Goal: Task Accomplishment & Management: Manage account settings

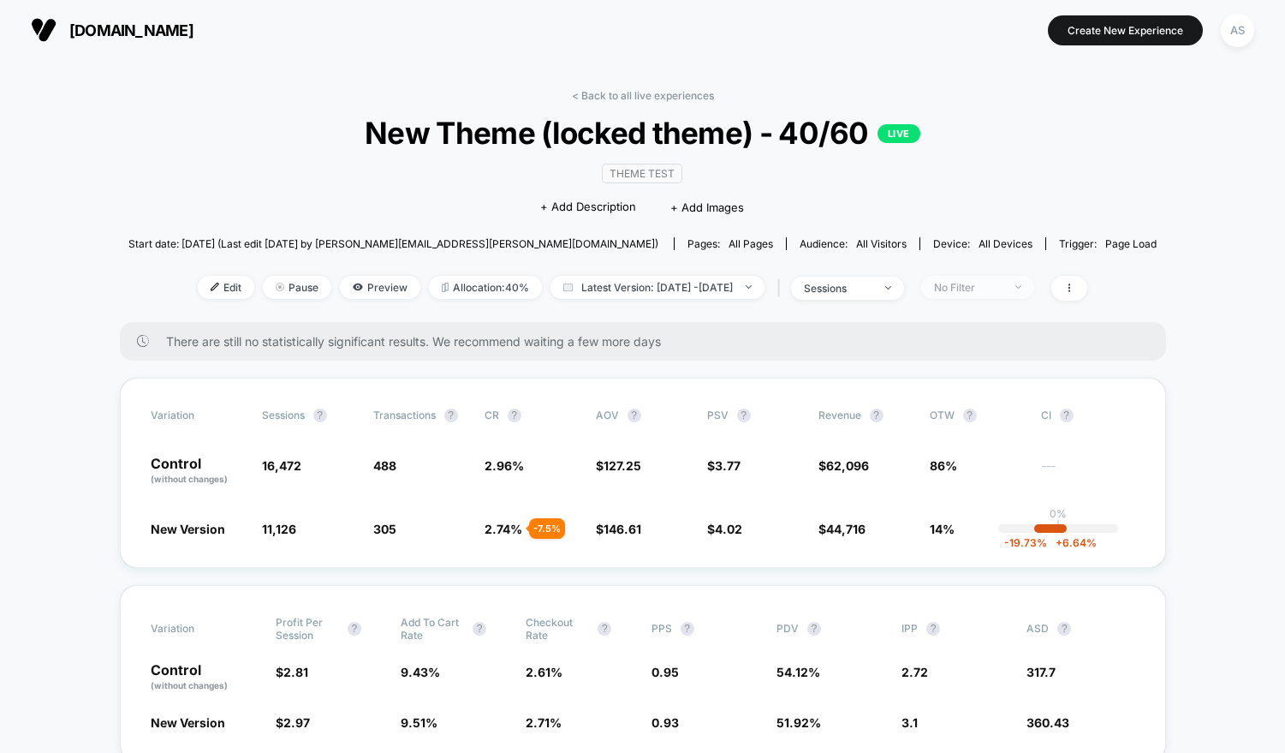
click at [1003, 291] on div "No Filter" at bounding box center [968, 287] width 69 height 13
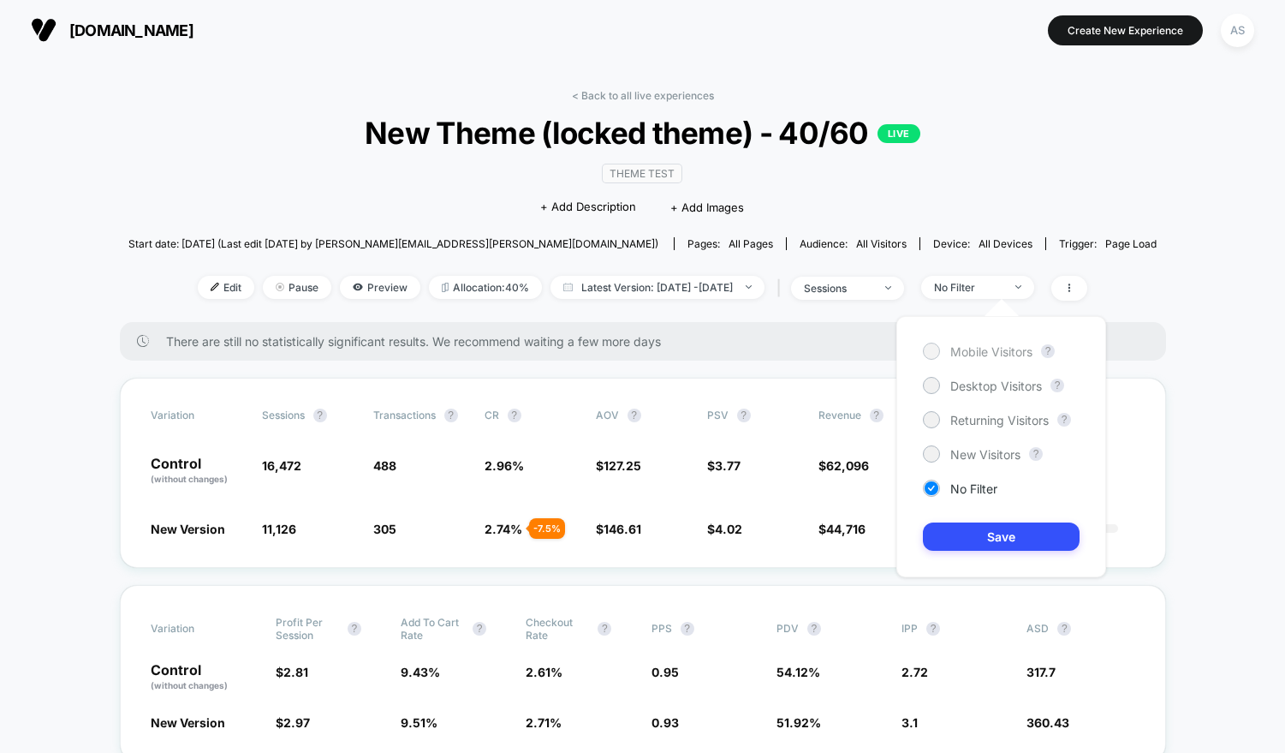
click at [978, 348] on span "Mobile Visitors" at bounding box center [991, 351] width 82 height 15
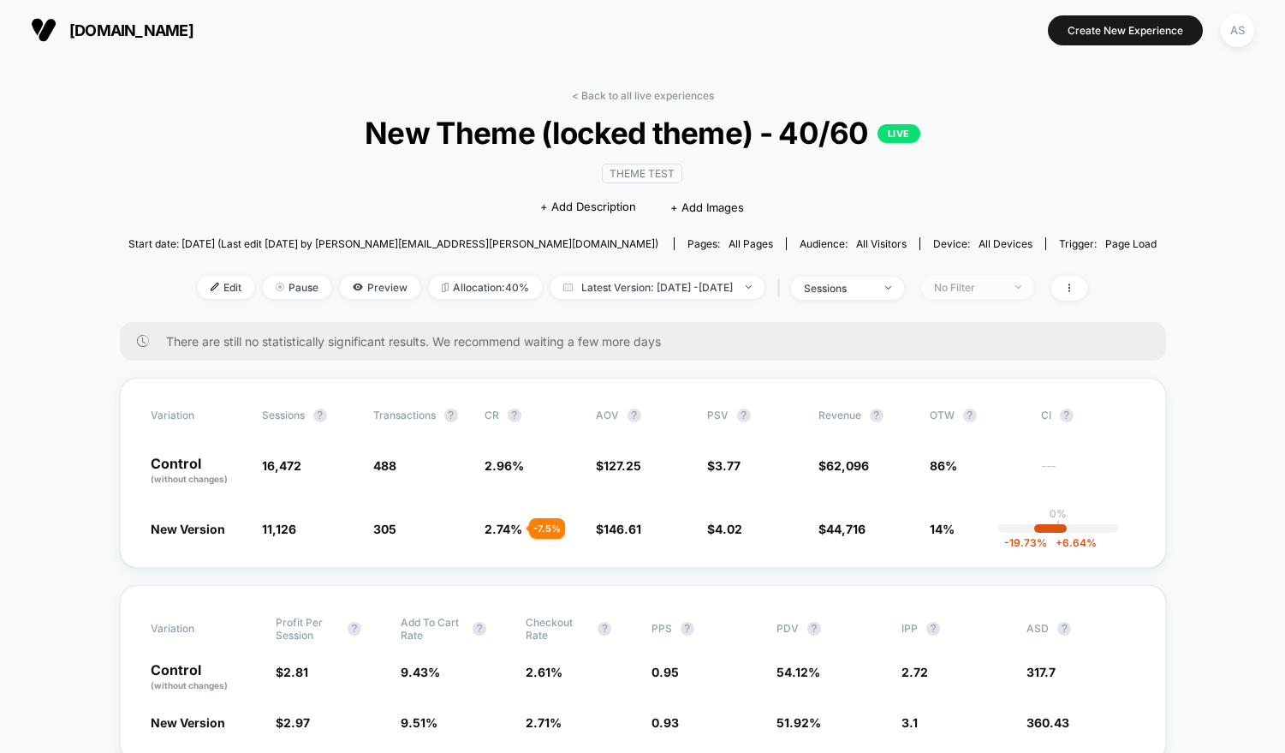
click at [1017, 294] on span "No Filter" at bounding box center [977, 287] width 113 height 23
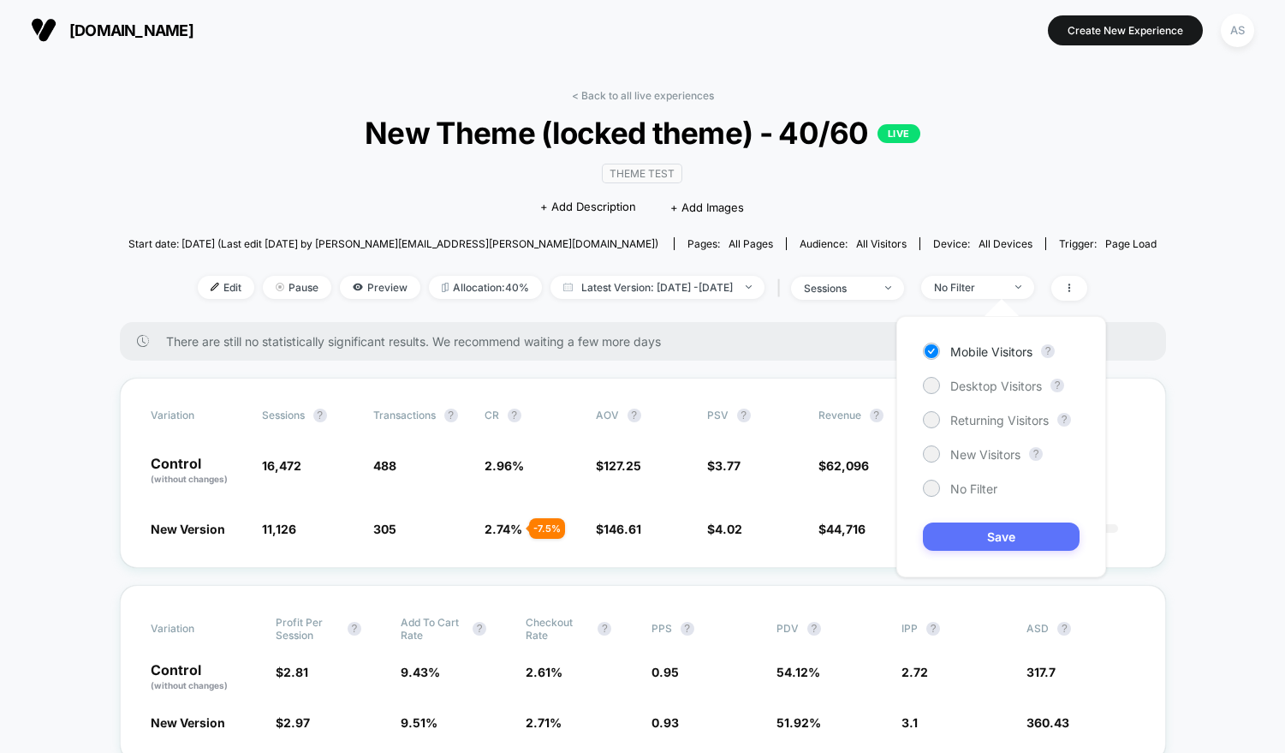
click at [979, 531] on button "Save" at bounding box center [1001, 536] width 157 height 28
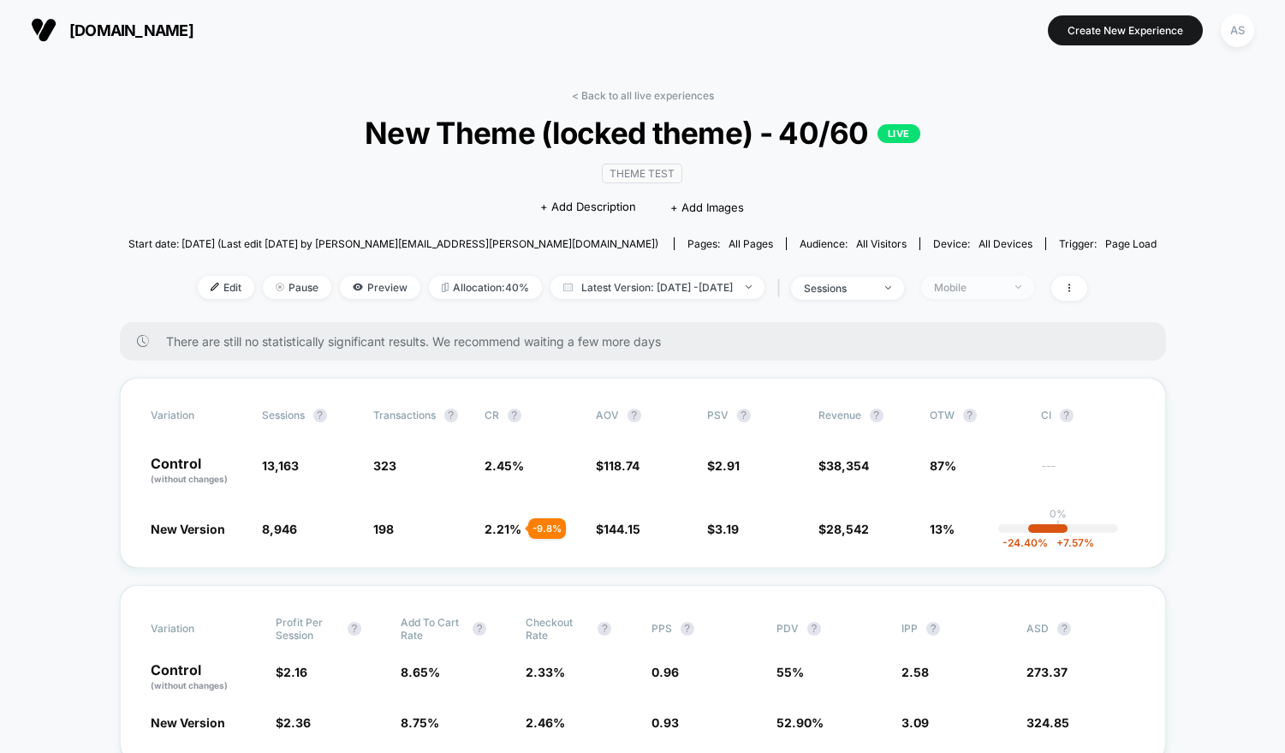
click at [970, 276] on span "Mobile" at bounding box center [977, 287] width 113 height 23
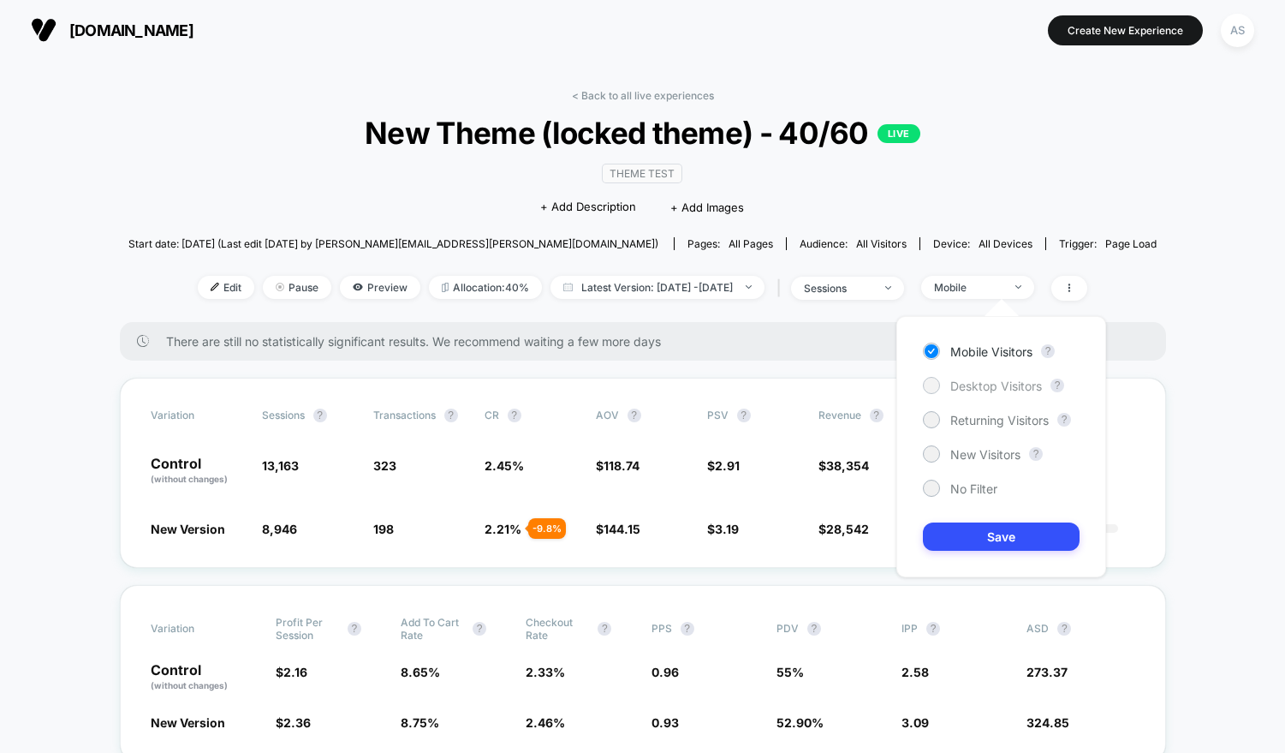
click at [949, 393] on div "Desktop Visitors" at bounding box center [982, 385] width 119 height 17
click at [966, 551] on div "Mobile Visitors ? Desktop Visitors ? Returning Visitors ? New Visitors ? No Fil…" at bounding box center [1002, 446] width 210 height 261
click at [950, 529] on button "Save" at bounding box center [1001, 536] width 157 height 28
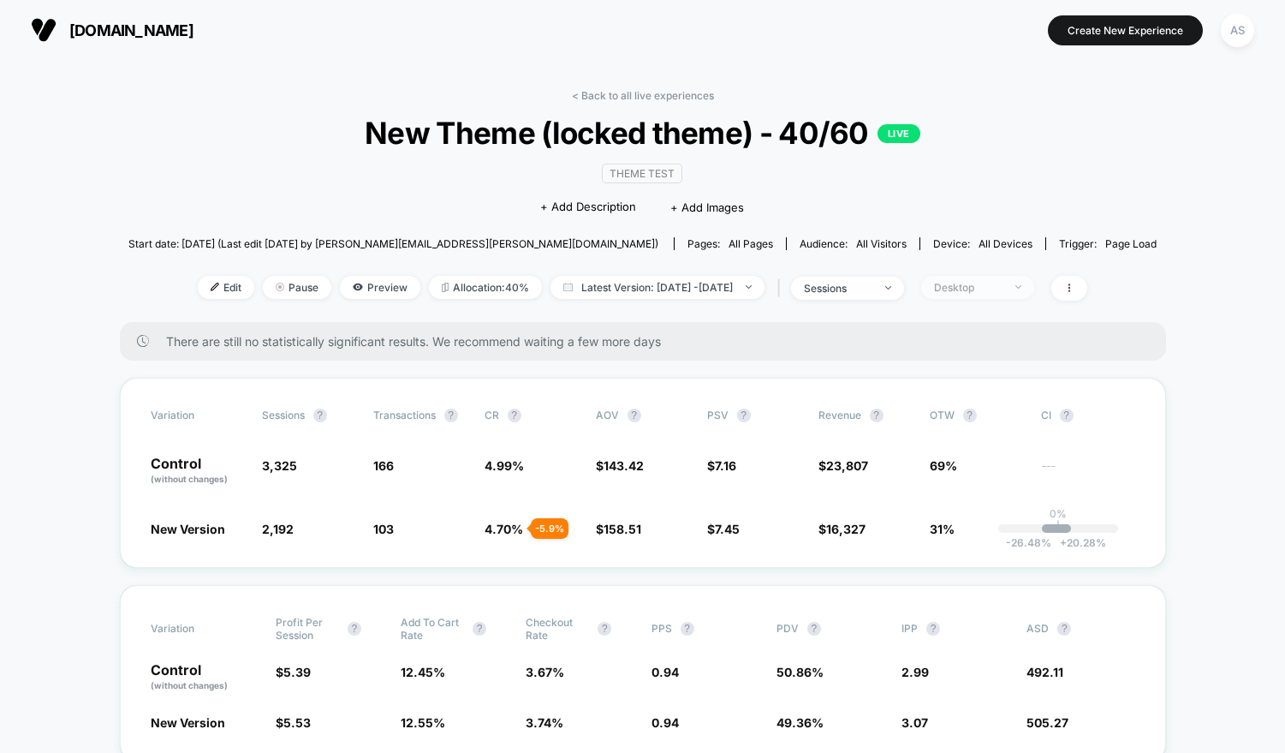
click at [993, 288] on div "Desktop" at bounding box center [968, 287] width 69 height 13
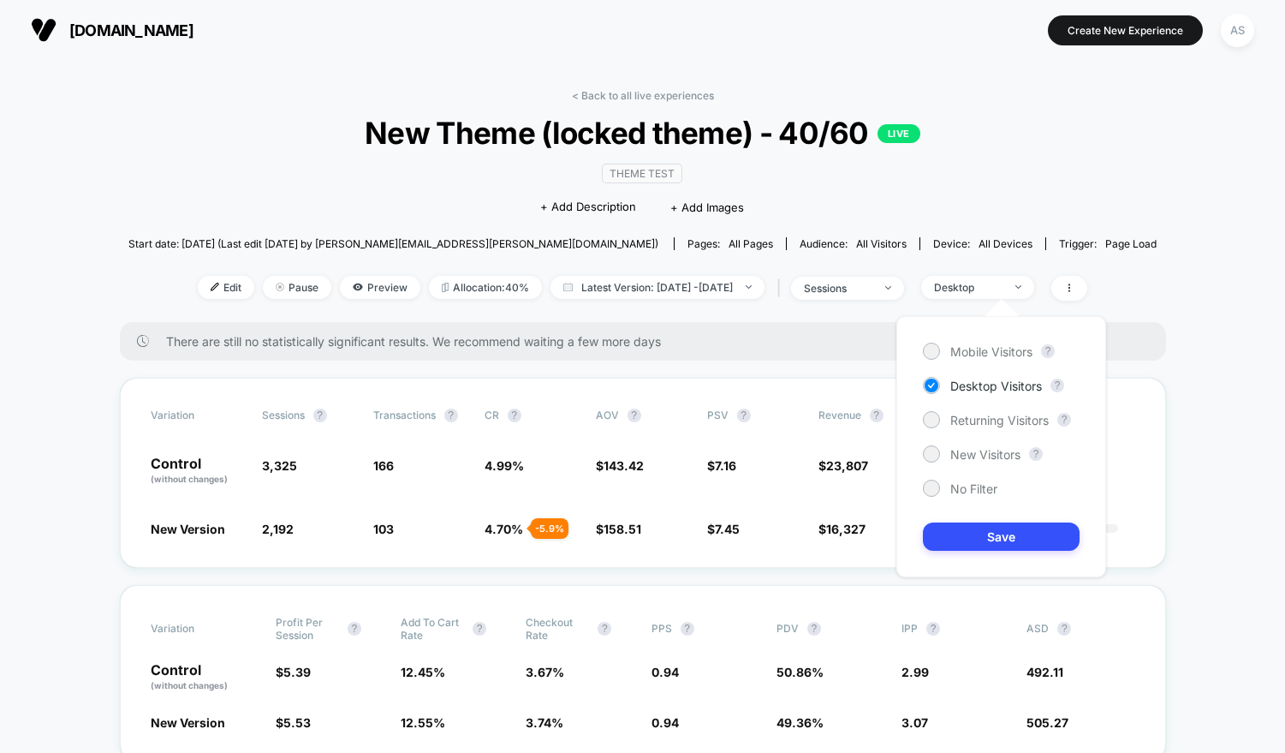
click at [972, 477] on div "Mobile Visitors ? Desktop Visitors ? Returning Visitors ? New Visitors ? No Fil…" at bounding box center [1002, 446] width 210 height 261
click at [963, 486] on span "No Filter" at bounding box center [973, 488] width 47 height 15
click at [963, 527] on button "Save" at bounding box center [1001, 536] width 157 height 28
